Goal: Book appointment/travel/reservation

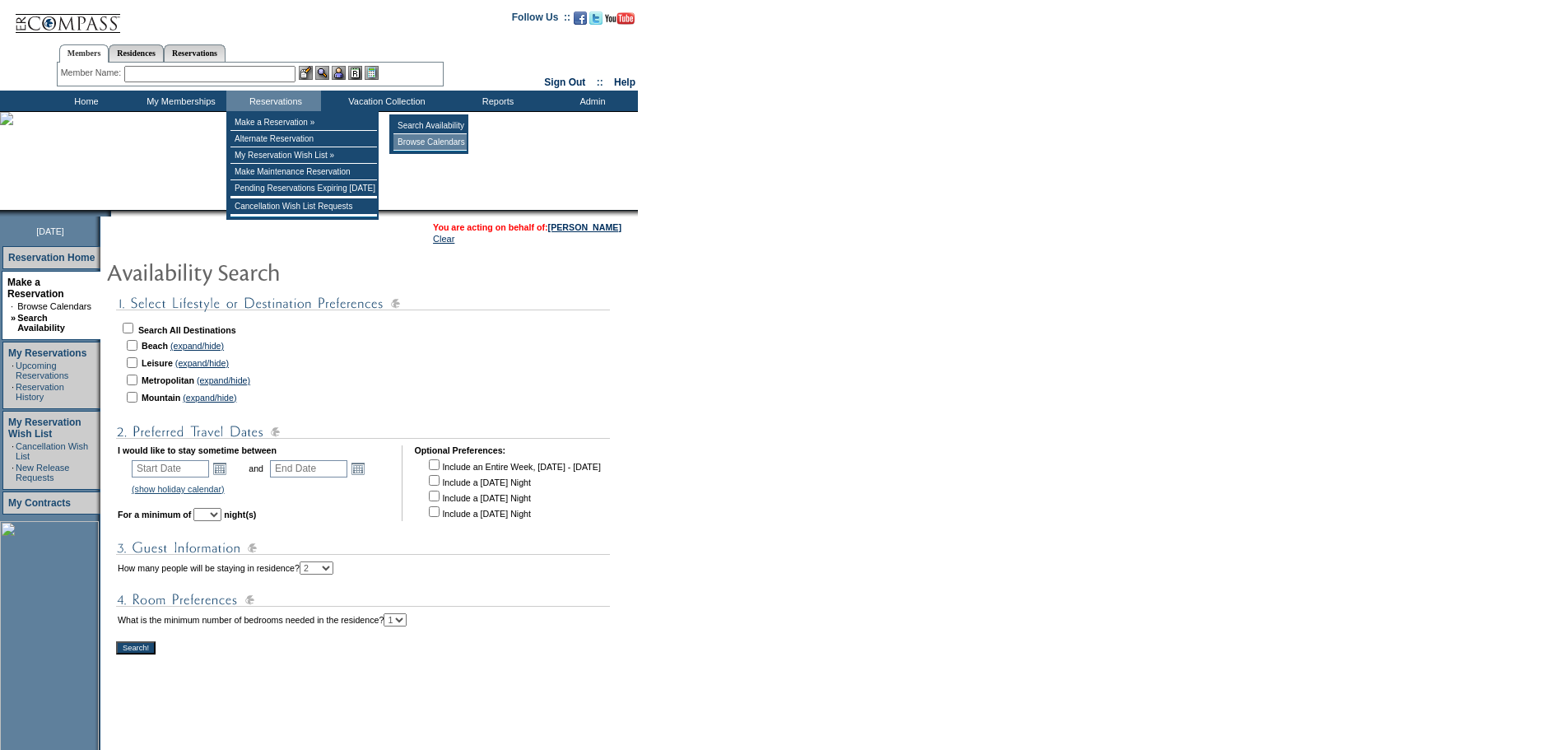
click at [443, 140] on td "Browse Calendars" at bounding box center [430, 142] width 74 height 16
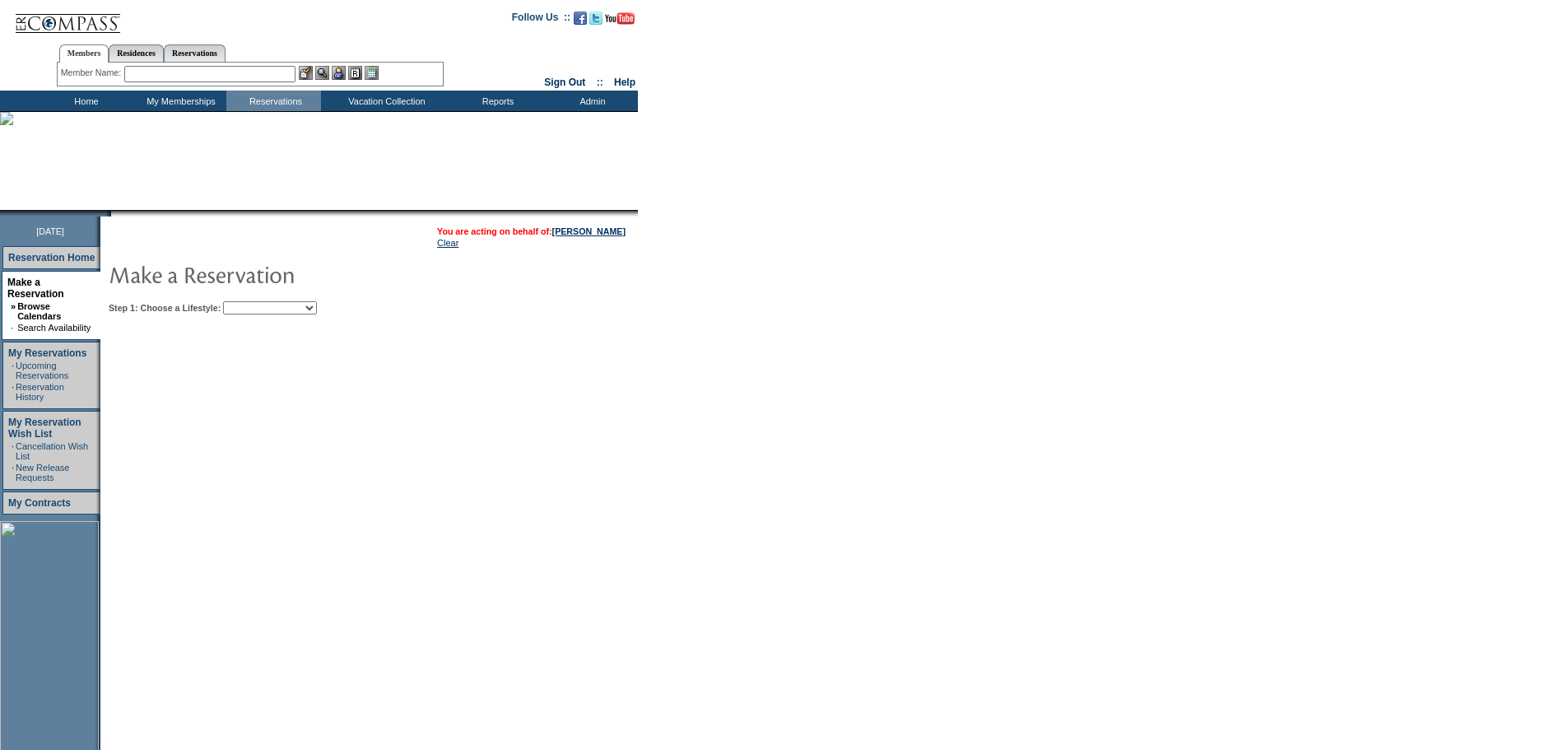
click at [290, 305] on select "Beach Leisure Metropolitan Mountain OIAL for Adventure OIAL for Couples OIAL fo…" at bounding box center [270, 308] width 94 height 13
select select "Metropolitan"
click at [251, 303] on select "Beach Leisure Metropolitan Mountain OIAL for Adventure OIAL for Couples OIAL fo…" at bounding box center [270, 308] width 94 height 13
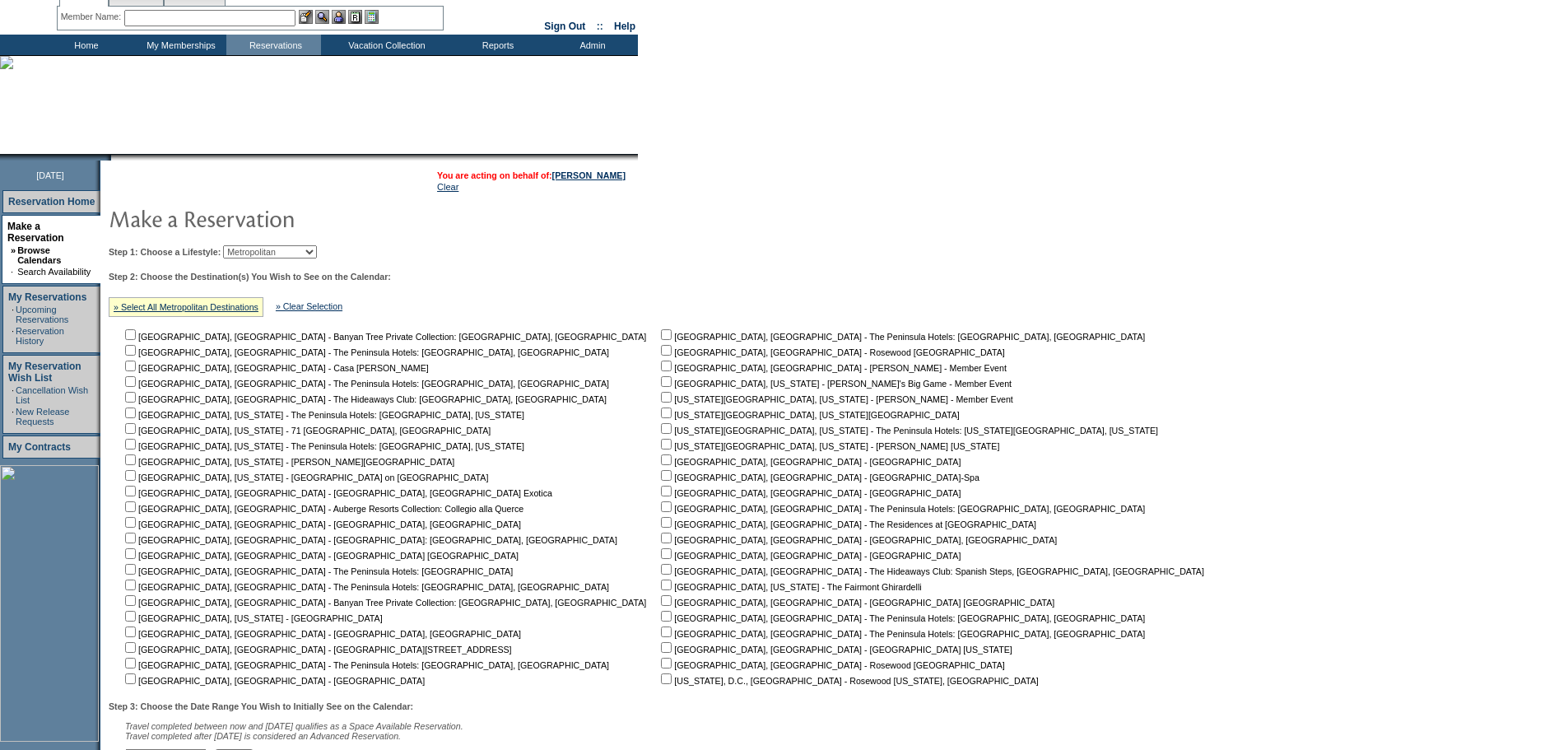
scroll to position [82, 0]
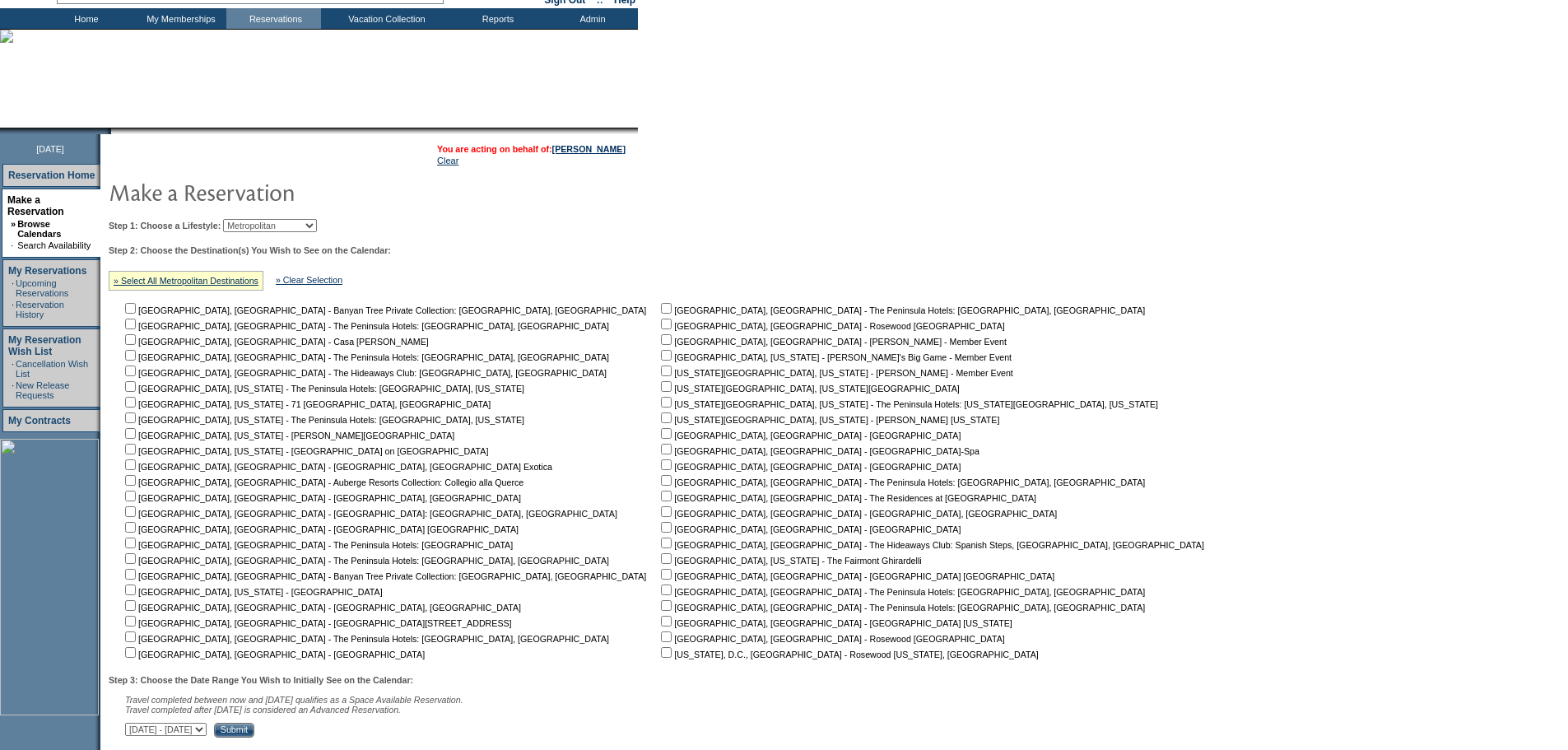
click at [136, 532] on input "checkbox" at bounding box center [130, 527] width 10 height 10
checkbox input "true"
click at [136, 547] on input "checkbox" at bounding box center [130, 543] width 10 height 10
checkbox input "true"
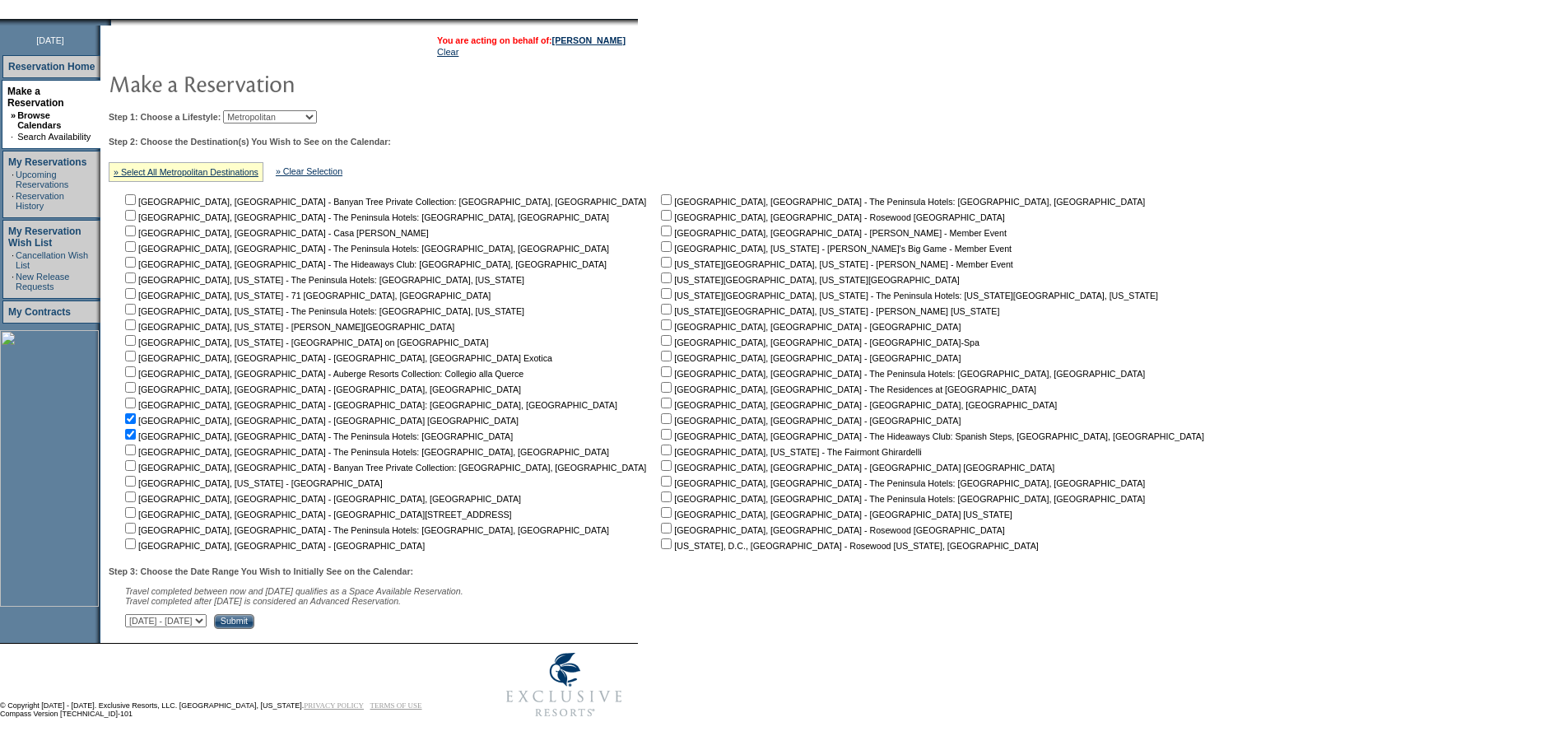
scroll to position [202, 0]
click at [254, 619] on input "Submit" at bounding box center [234, 621] width 41 height 15
